Goal: Task Accomplishment & Management: Complete application form

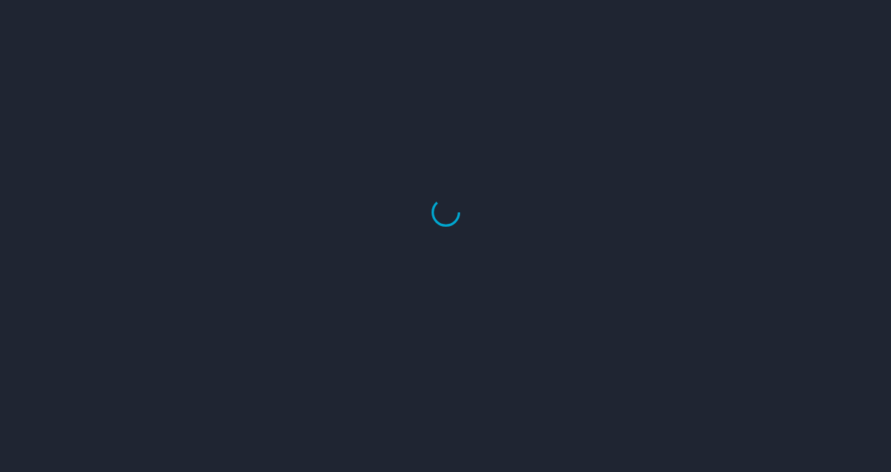
select select "US"
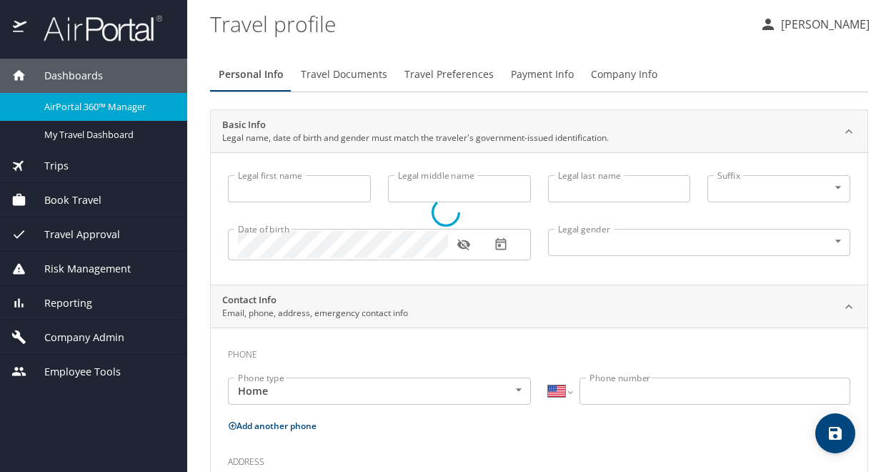
type input "Madison"
type input "Hogg"
type input "Female"
type input "Jessica"
type input "Hogg"
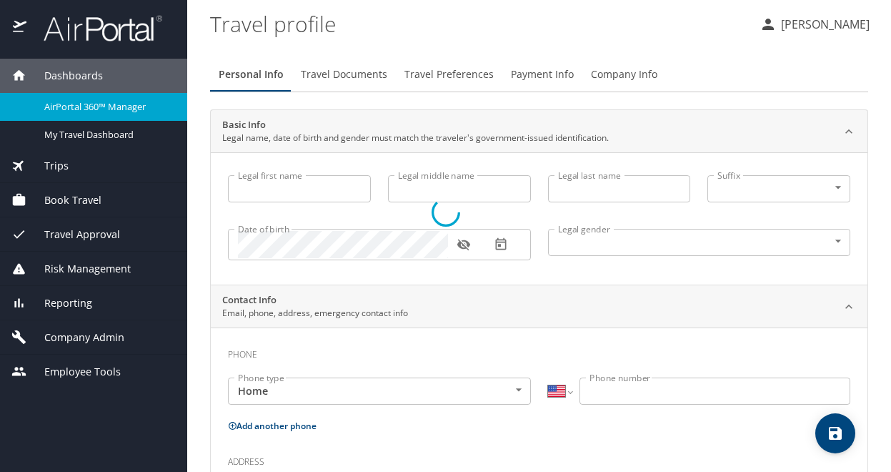
type input "(603) 686-1021"
type input "jessicalhogg@yahoo.com"
type input "United States of America"
type input "Utah"
select select "US"
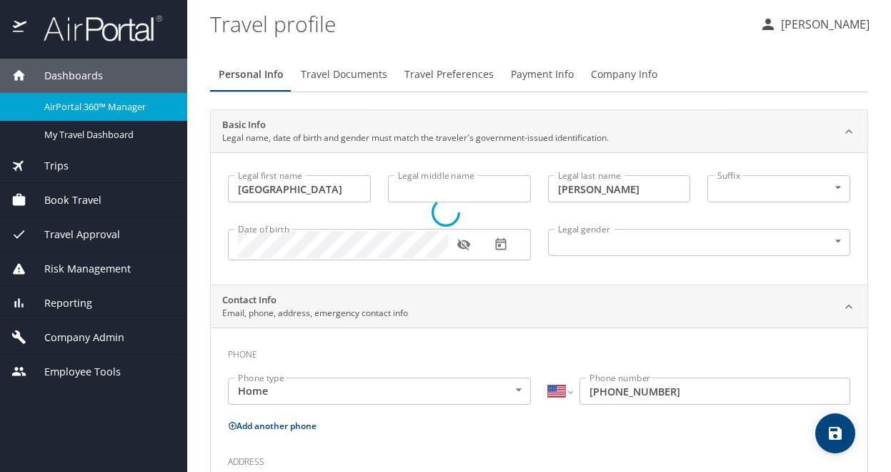
select select "US"
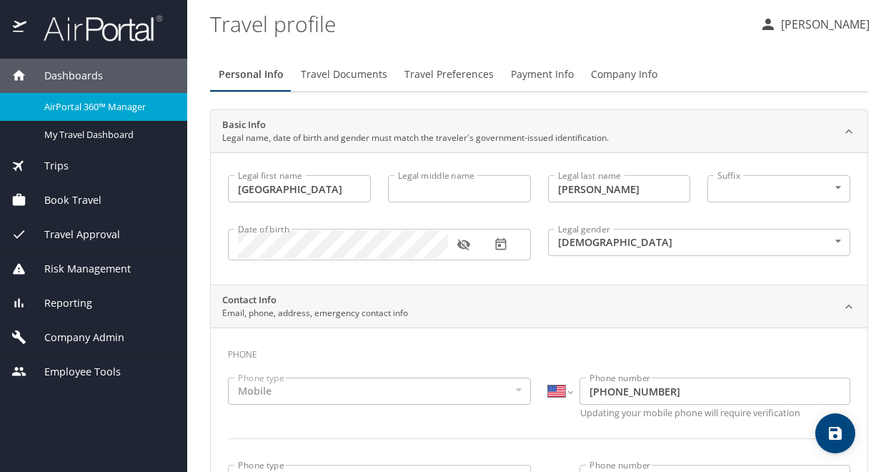
click at [78, 196] on span "Book Travel" at bounding box center [63, 200] width 75 height 16
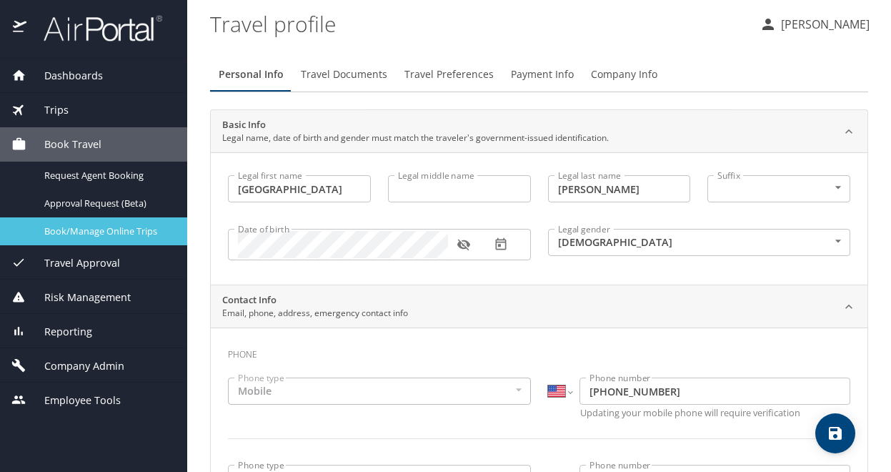
click at [116, 235] on span "Book/Manage Online Trips" at bounding box center [107, 231] width 126 height 14
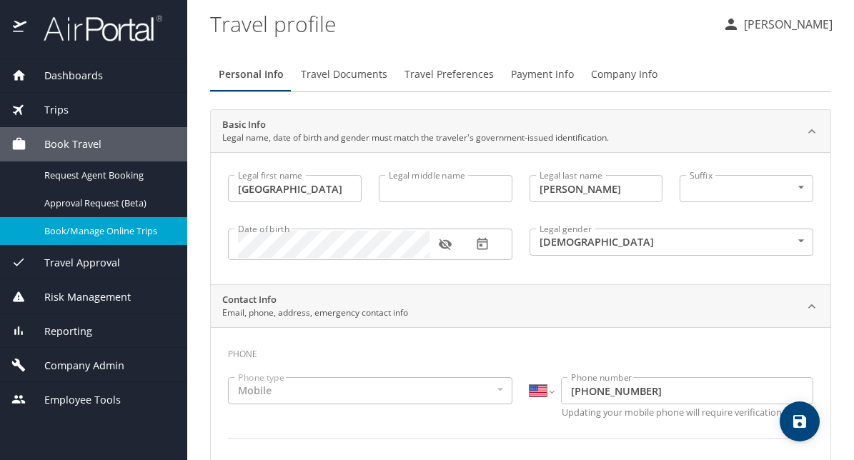
click at [141, 233] on span "Book/Manage Online Trips" at bounding box center [107, 231] width 126 height 14
